Goal: Task Accomplishment & Management: Use online tool/utility

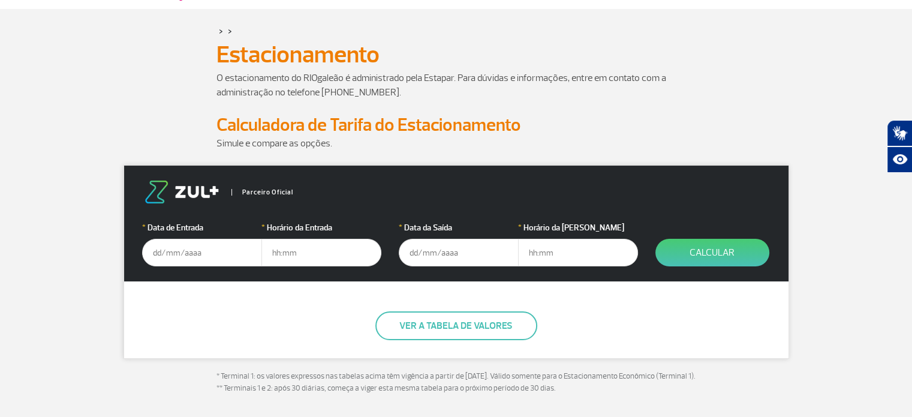
scroll to position [120, 0]
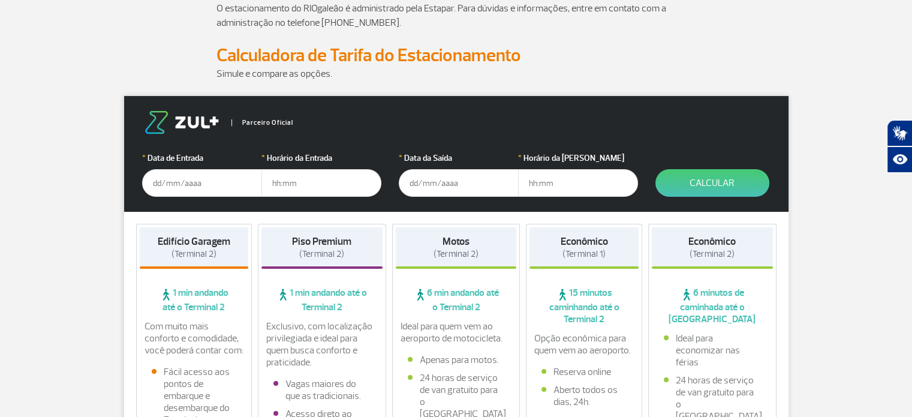
click at [187, 181] on input "text" at bounding box center [202, 183] width 120 height 28
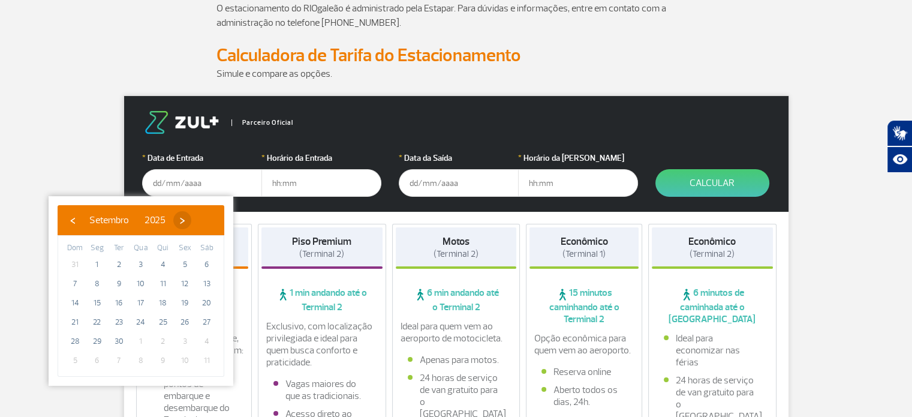
click at [191, 219] on span "›" at bounding box center [182, 220] width 18 height 18
click at [184, 219] on span "›" at bounding box center [175, 220] width 18 height 18
click at [193, 219] on span "›" at bounding box center [184, 220] width 18 height 18
click at [74, 335] on span "25" at bounding box center [74, 341] width 19 height 19
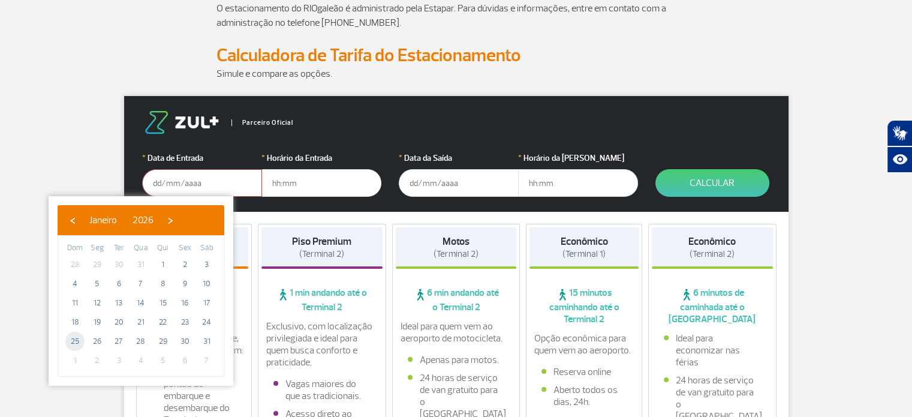
type input "[DATE]"
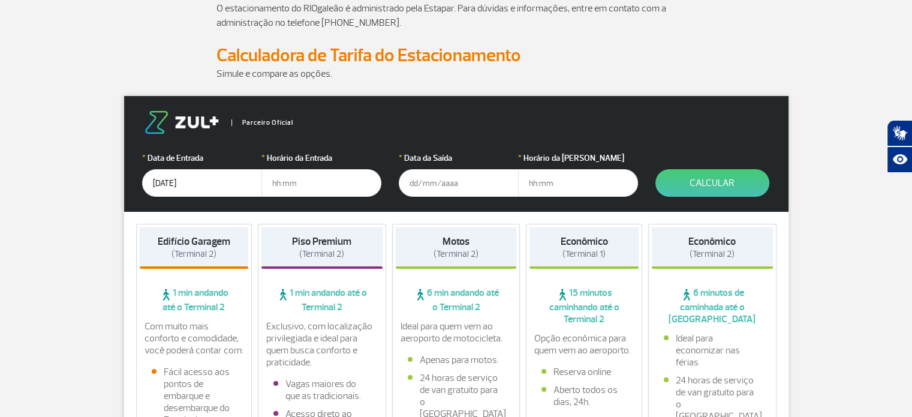
click at [293, 179] on input "text" at bounding box center [321, 183] width 120 height 28
type input "5"
type input "05:00"
click at [426, 181] on input "text" at bounding box center [459, 183] width 120 height 28
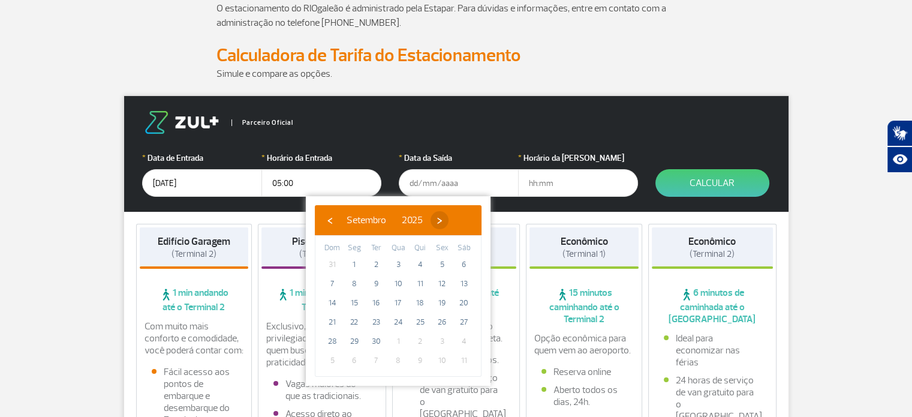
click at [449, 218] on span "›" at bounding box center [440, 220] width 18 height 18
click at [441, 218] on span "›" at bounding box center [432, 220] width 18 height 18
click at [450, 218] on span "›" at bounding box center [441, 220] width 18 height 18
click at [449, 341] on span "30" at bounding box center [441, 341] width 19 height 19
type input "[DATE]"
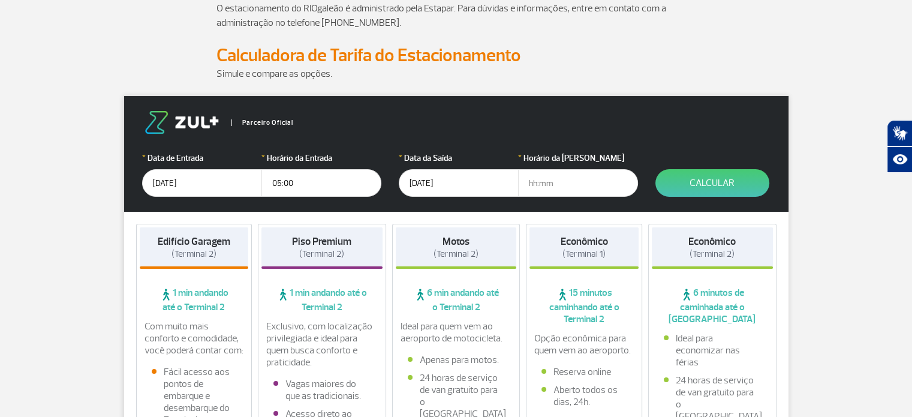
click at [557, 179] on input "text" at bounding box center [578, 183] width 120 height 28
type input "20:00"
click at [703, 189] on button "Calcular" at bounding box center [712, 183] width 114 height 28
